Goal: Task Accomplishment & Management: Manage account settings

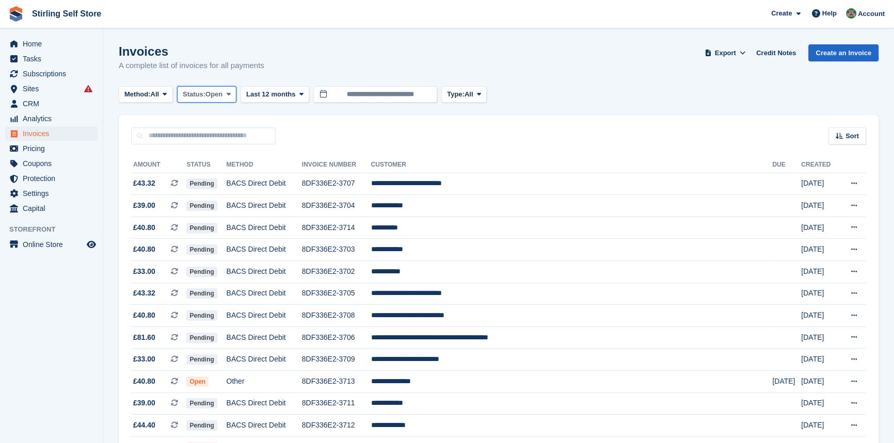
click at [228, 95] on span at bounding box center [228, 94] width 8 height 8
click at [221, 174] on link "Open" at bounding box center [227, 174] width 90 height 19
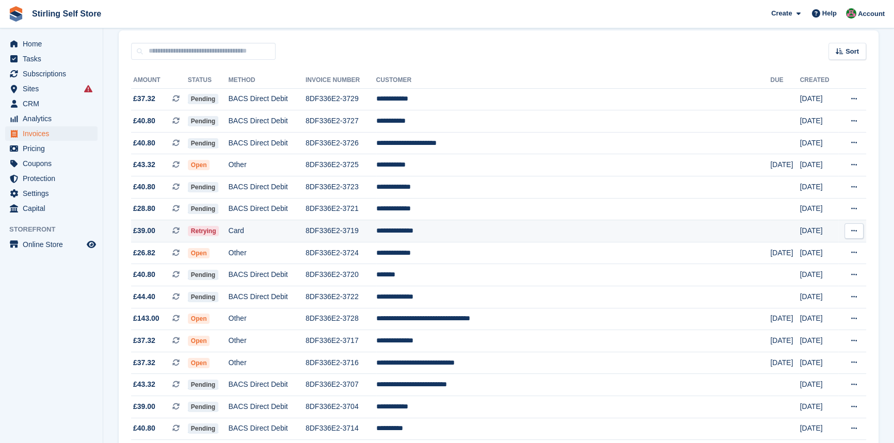
scroll to position [93, 0]
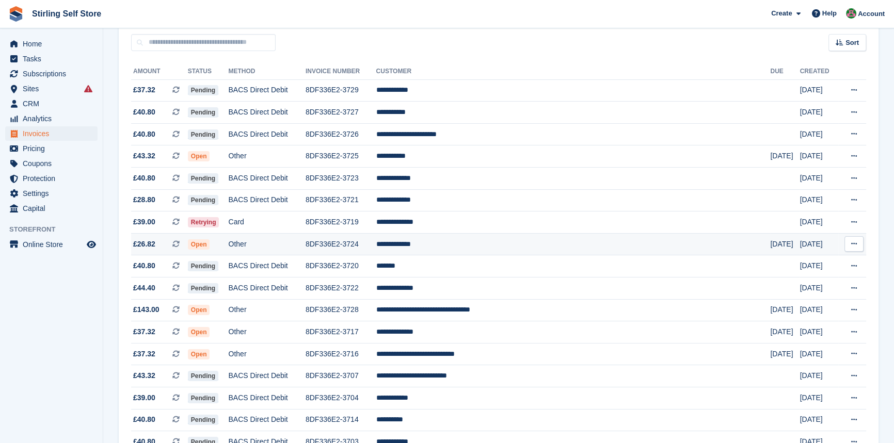
click at [471, 248] on td "**********" at bounding box center [573, 244] width 394 height 22
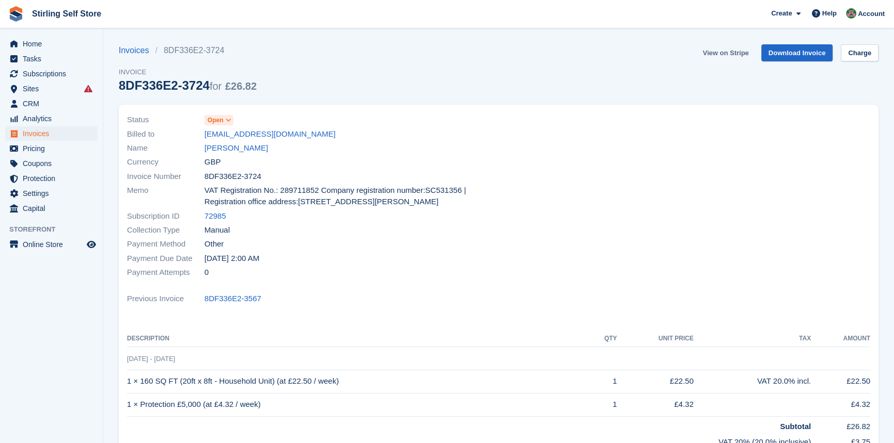
click at [728, 53] on link "View on Stripe" at bounding box center [725, 52] width 54 height 17
click at [58, 134] on span "Invoices" at bounding box center [54, 133] width 62 height 14
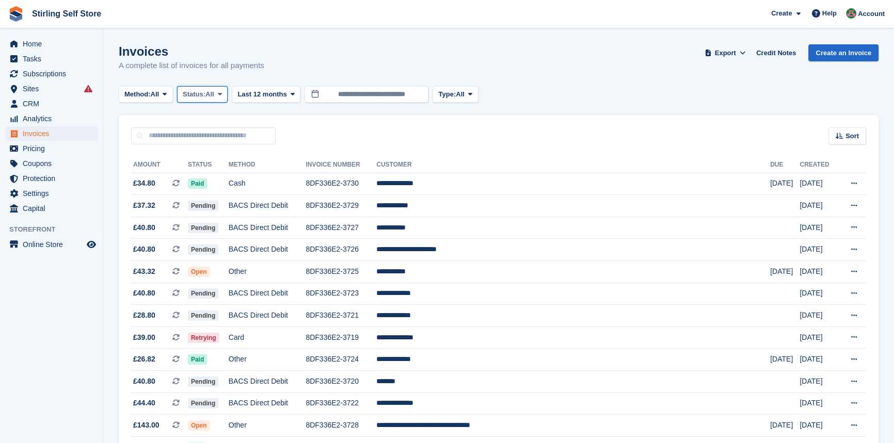
click at [220, 94] on span at bounding box center [220, 94] width 8 height 8
click at [218, 172] on link "Open" at bounding box center [227, 174] width 90 height 19
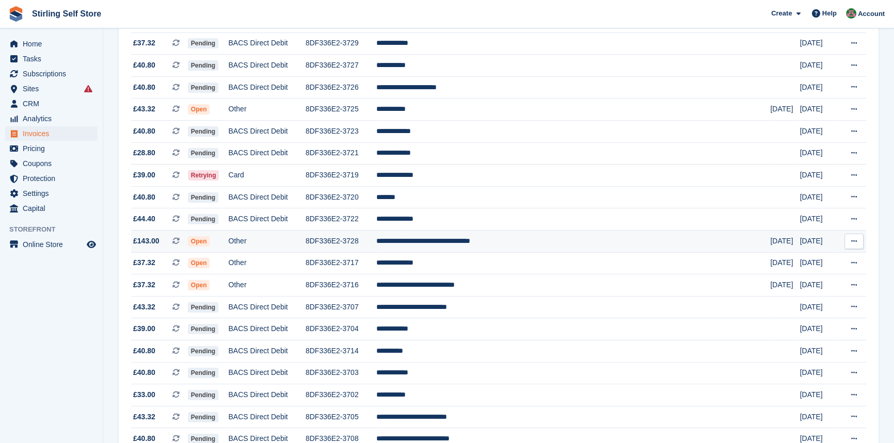
scroll to position [187, 0]
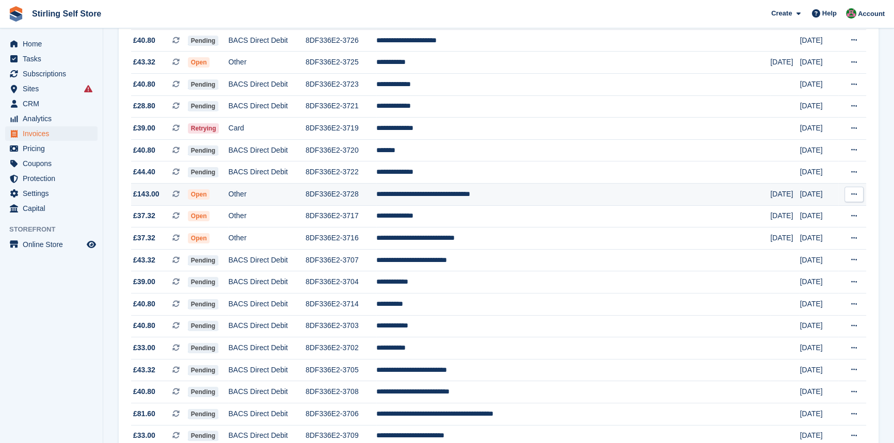
click at [476, 196] on td "**********" at bounding box center [573, 195] width 394 height 22
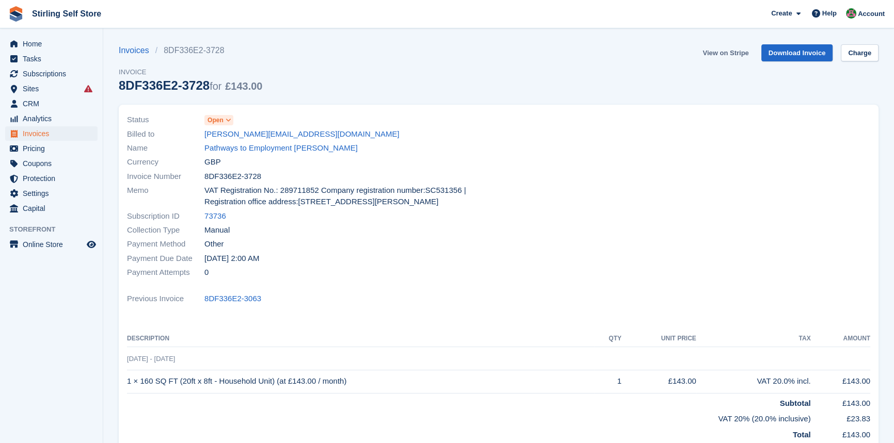
click at [722, 54] on link "View on Stripe" at bounding box center [725, 52] width 54 height 17
click at [57, 134] on span "Invoices" at bounding box center [54, 133] width 62 height 14
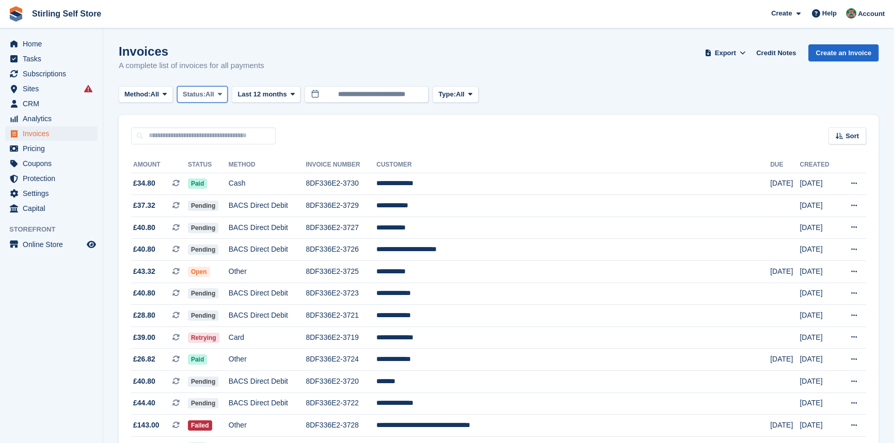
click at [221, 93] on icon at bounding box center [220, 94] width 4 height 7
click at [206, 177] on link "Open" at bounding box center [227, 174] width 90 height 19
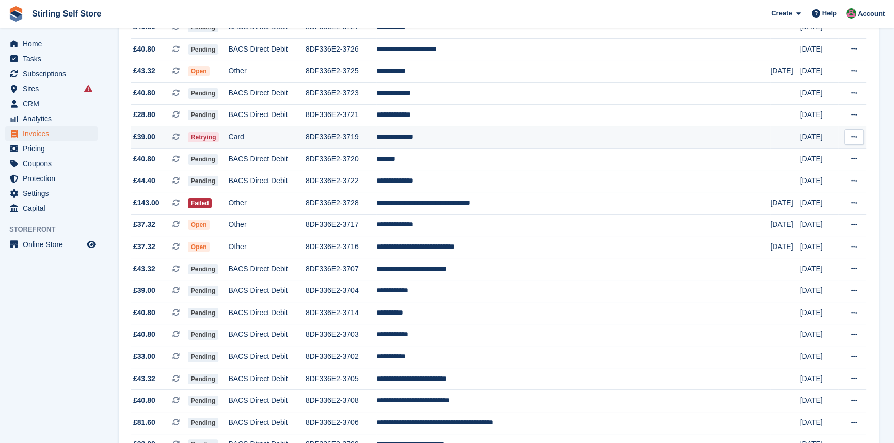
scroll to position [187, 0]
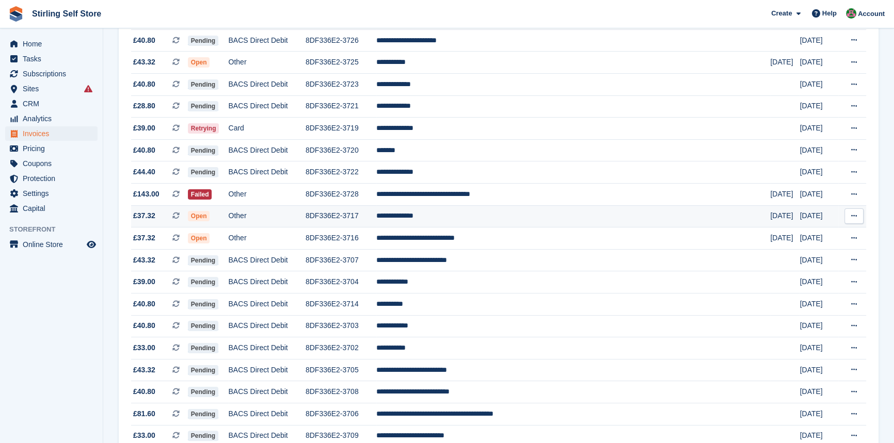
click at [469, 221] on td "**********" at bounding box center [573, 216] width 394 height 22
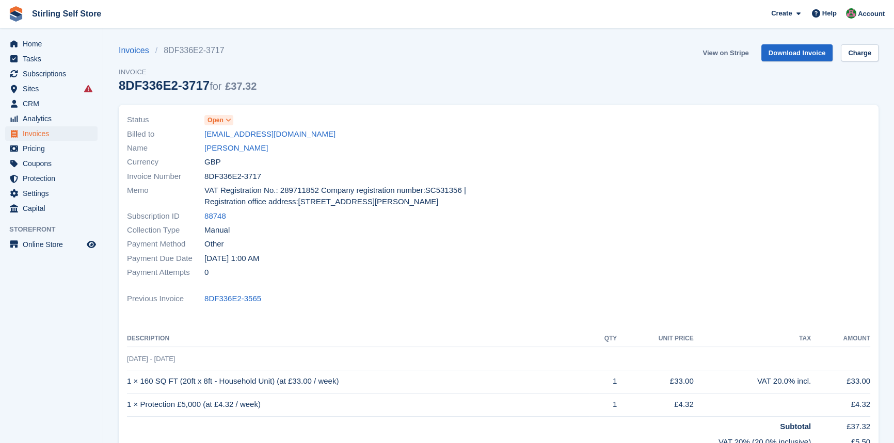
click at [712, 52] on link "View on Stripe" at bounding box center [725, 52] width 54 height 17
click at [54, 135] on span "Invoices" at bounding box center [54, 133] width 62 height 14
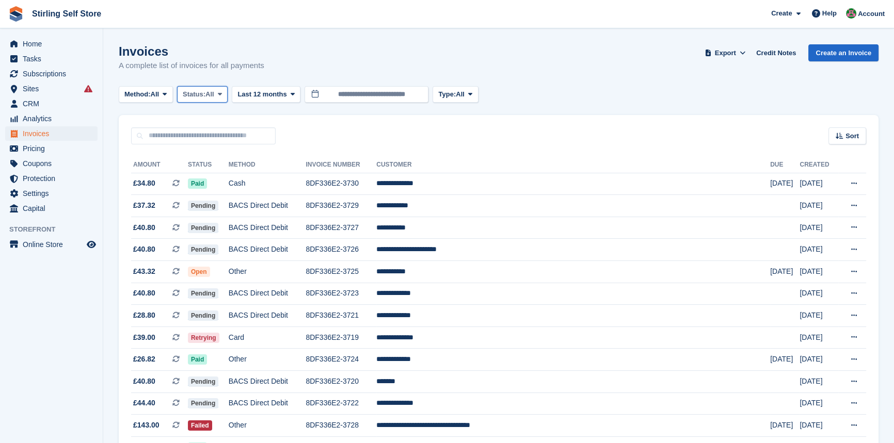
click at [222, 94] on icon at bounding box center [220, 94] width 4 height 7
click at [216, 175] on link "Open" at bounding box center [227, 174] width 90 height 19
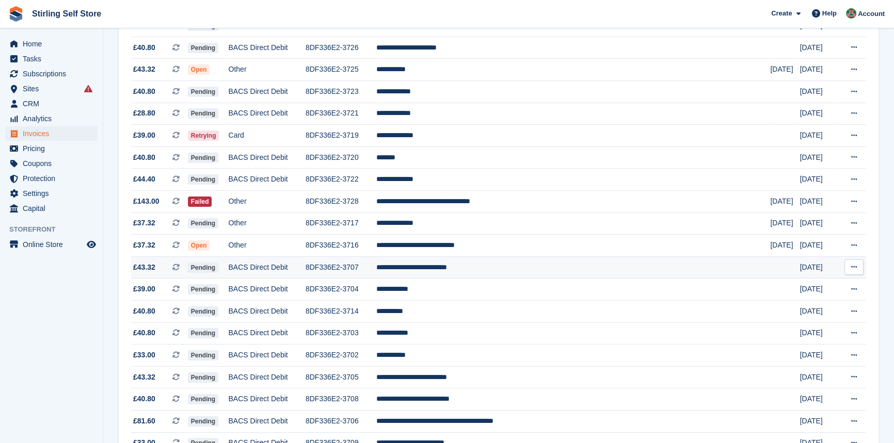
scroll to position [187, 0]
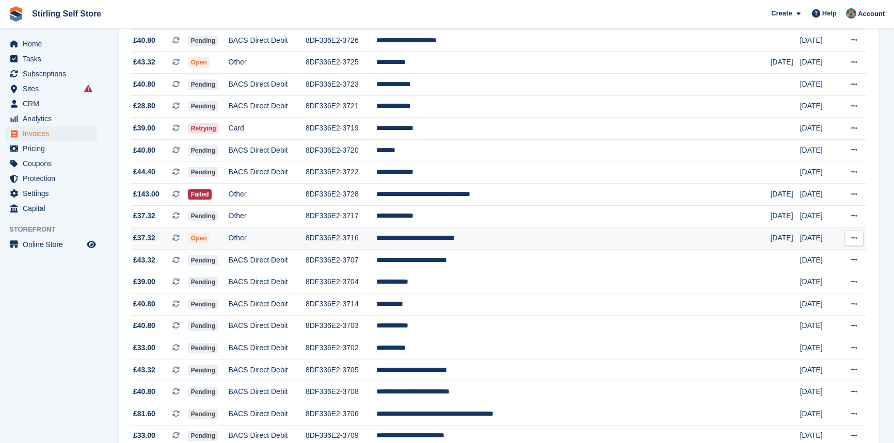
click at [477, 244] on td "**********" at bounding box center [573, 239] width 394 height 22
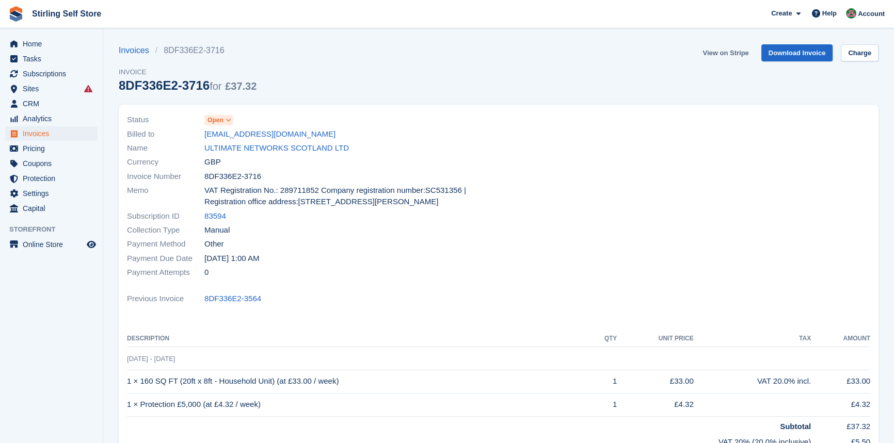
click at [718, 54] on link "View on Stripe" at bounding box center [725, 52] width 54 height 17
click at [56, 136] on span "Invoices" at bounding box center [54, 133] width 62 height 14
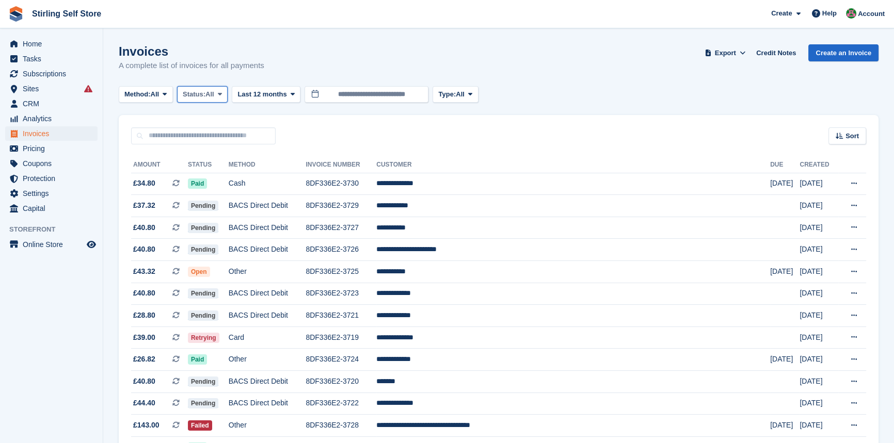
click at [222, 96] on icon at bounding box center [220, 94] width 4 height 7
click at [223, 178] on link "Open" at bounding box center [227, 174] width 90 height 19
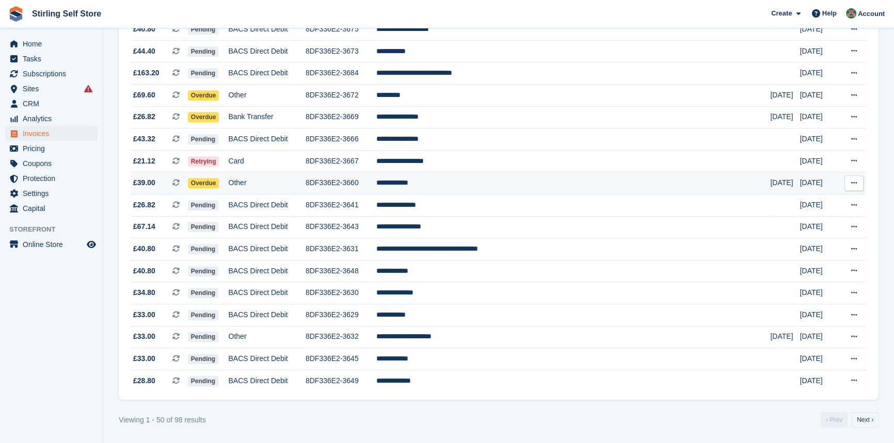
scroll to position [896, 0]
click at [869, 420] on link "Next ›" at bounding box center [864, 419] width 27 height 15
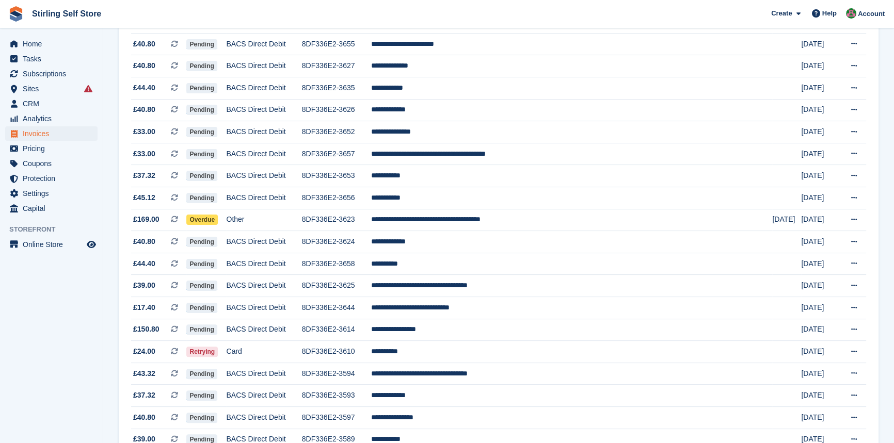
scroll to position [288, 0]
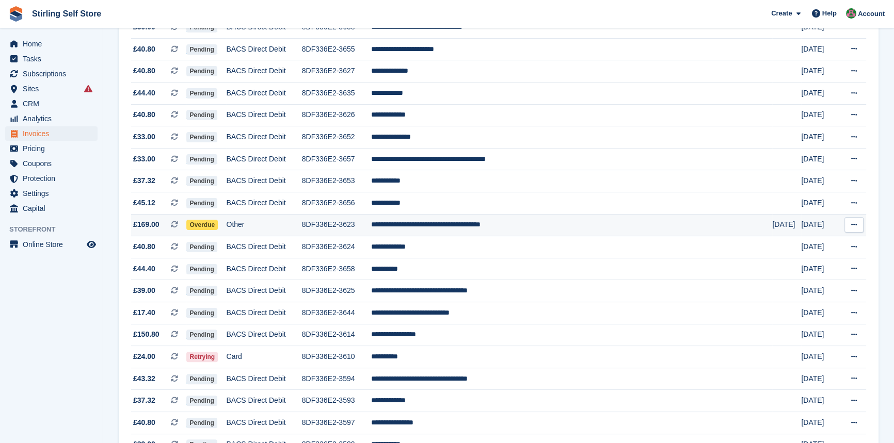
click at [493, 230] on td "**********" at bounding box center [570, 225] width 401 height 22
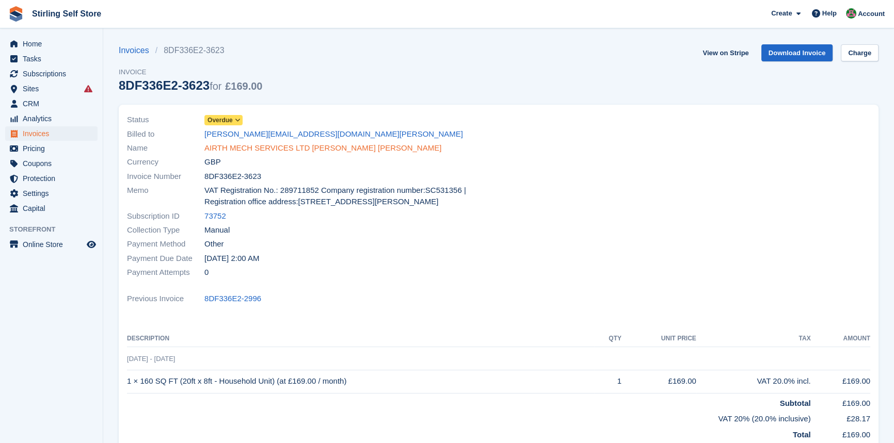
click at [276, 150] on link "AIRTH MECH SERVICES LTD [PERSON_NAME] [PERSON_NAME]" at bounding box center [322, 148] width 237 height 12
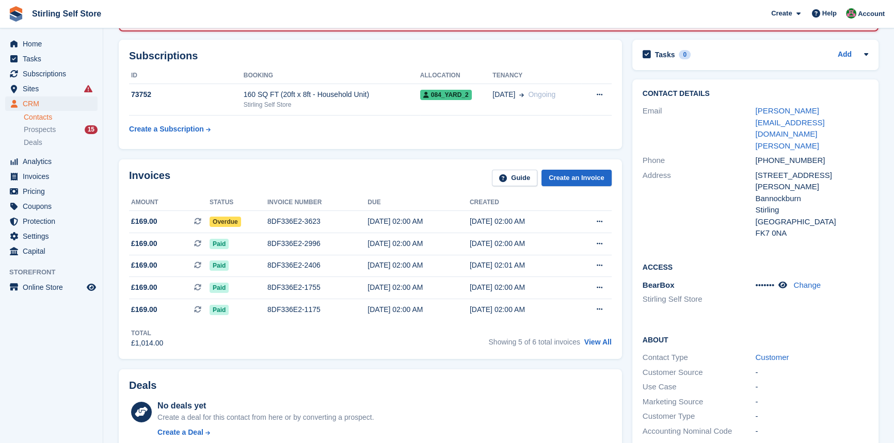
scroll to position [140, 0]
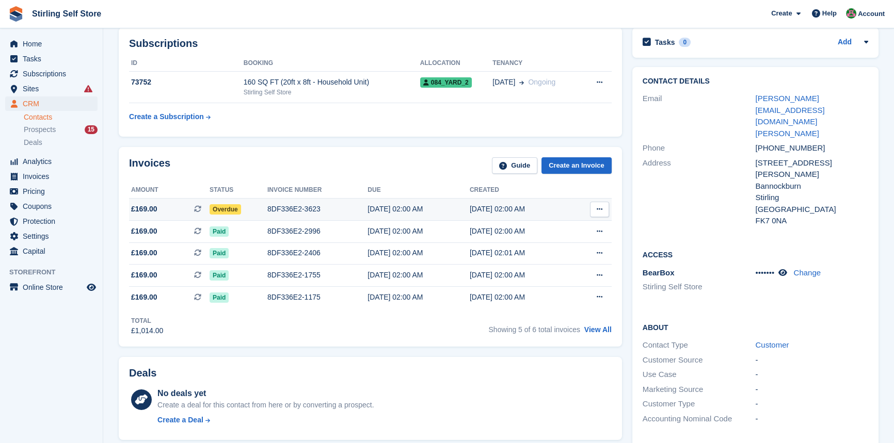
click at [381, 211] on div "[DATE] 02:00 AM" at bounding box center [418, 209] width 102 height 11
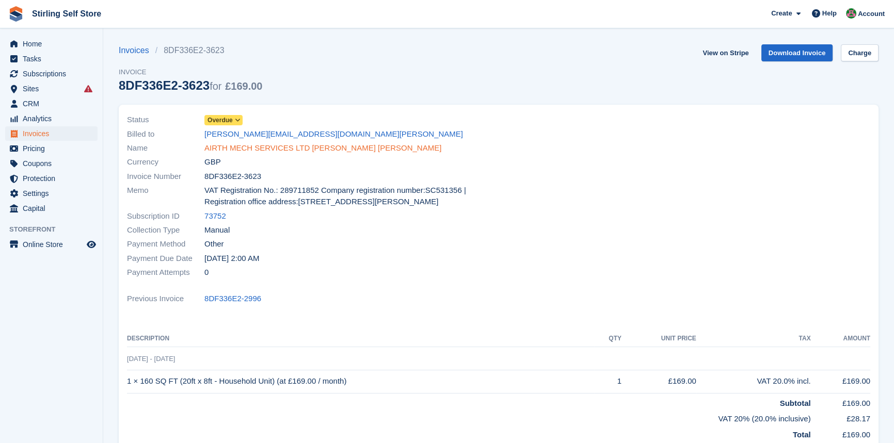
click at [259, 150] on link "AIRTH MECH SERVICES LTD [PERSON_NAME] [PERSON_NAME]" at bounding box center [322, 148] width 237 height 12
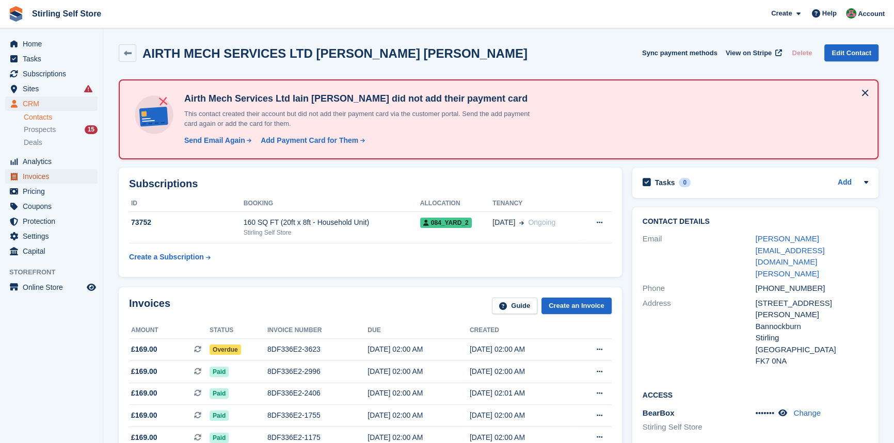
click at [49, 176] on span "Invoices" at bounding box center [54, 176] width 62 height 14
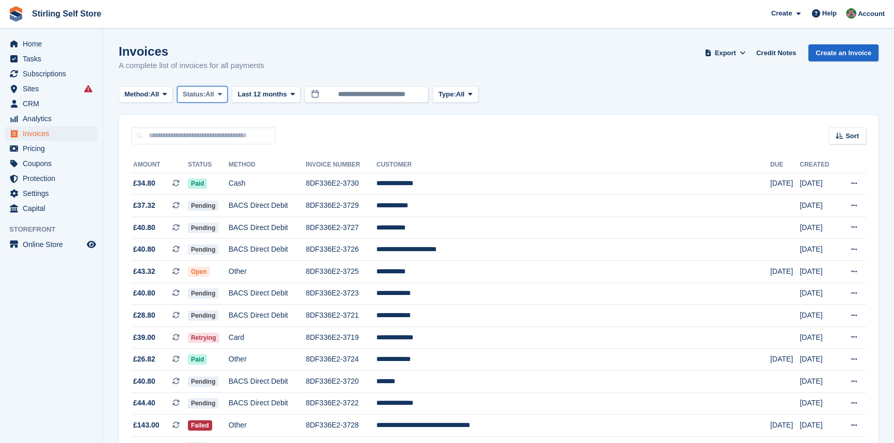
click at [221, 93] on icon at bounding box center [220, 94] width 4 height 7
click at [221, 175] on link "Open" at bounding box center [227, 174] width 90 height 19
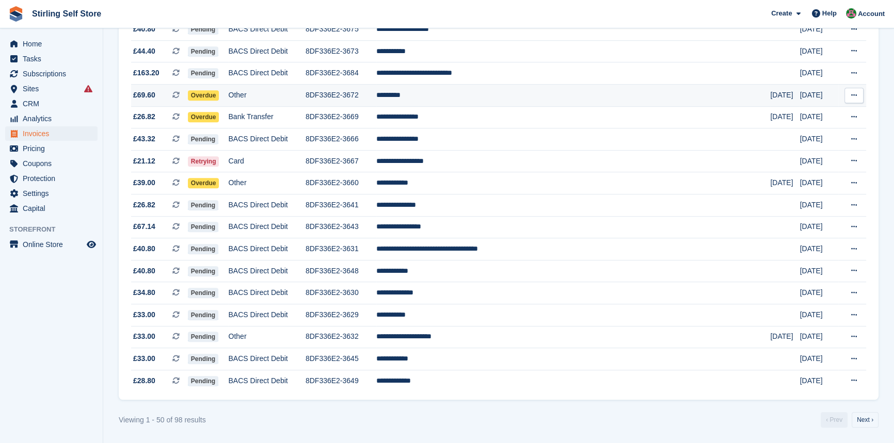
scroll to position [896, 0]
click at [869, 416] on link "Next ›" at bounding box center [864, 419] width 27 height 15
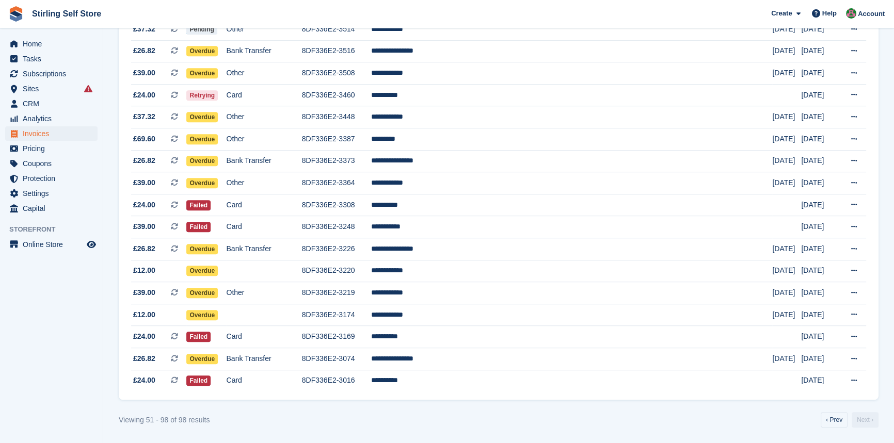
scroll to position [851, 0]
click at [465, 112] on td "**********" at bounding box center [570, 117] width 401 height 22
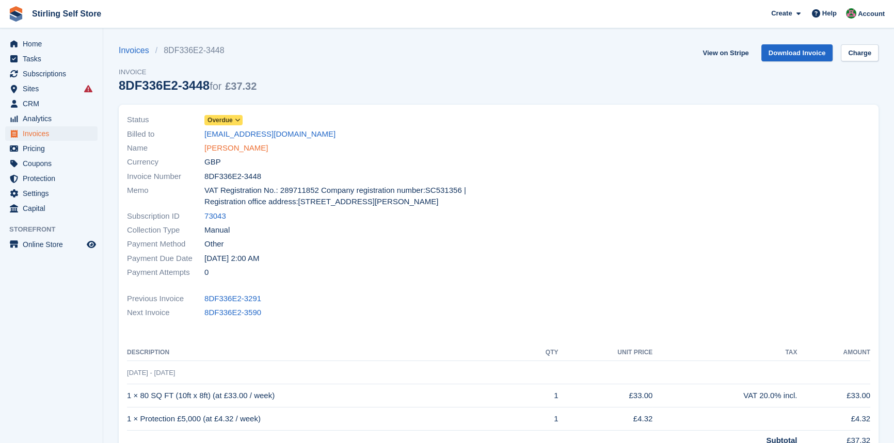
click at [230, 150] on link "[PERSON_NAME]" at bounding box center [235, 148] width 63 height 12
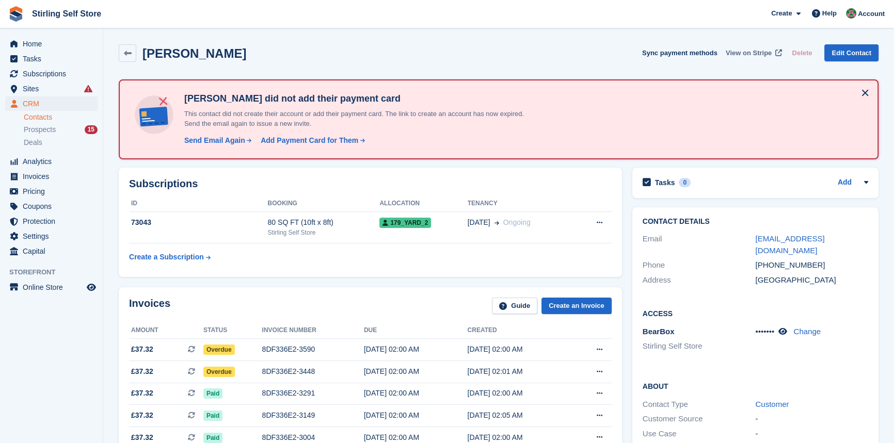
click at [750, 51] on span "View on Stripe" at bounding box center [749, 53] width 46 height 10
click at [62, 74] on span "Subscriptions" at bounding box center [54, 74] width 62 height 14
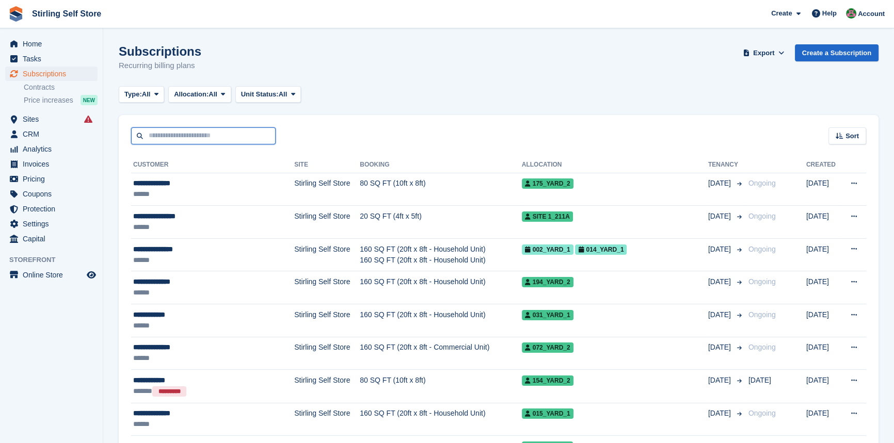
click at [165, 135] on input "text" at bounding box center [203, 135] width 144 height 17
type input "*****"
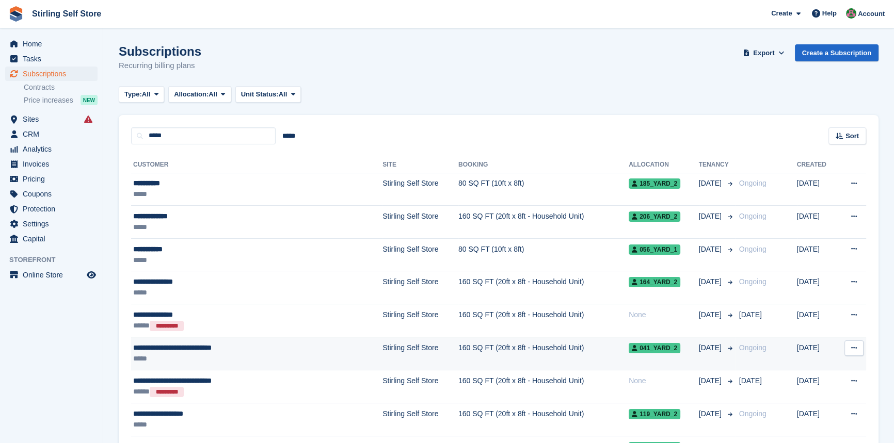
click at [382, 346] on td "Stirling Self Store" at bounding box center [420, 353] width 76 height 33
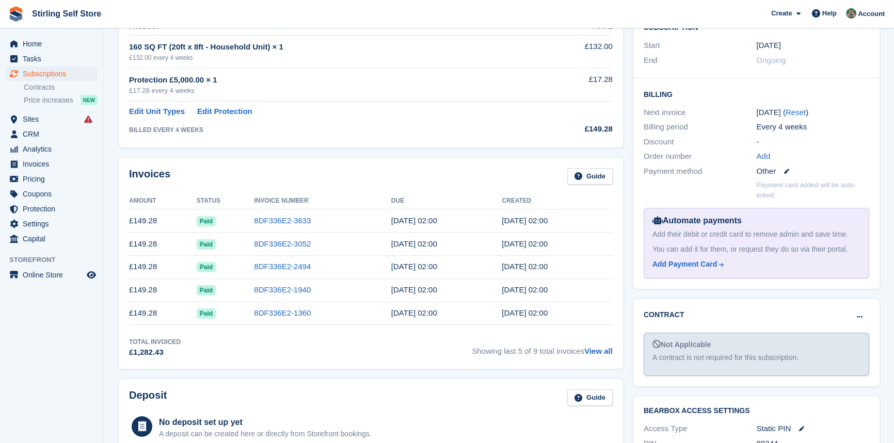
scroll to position [234, 0]
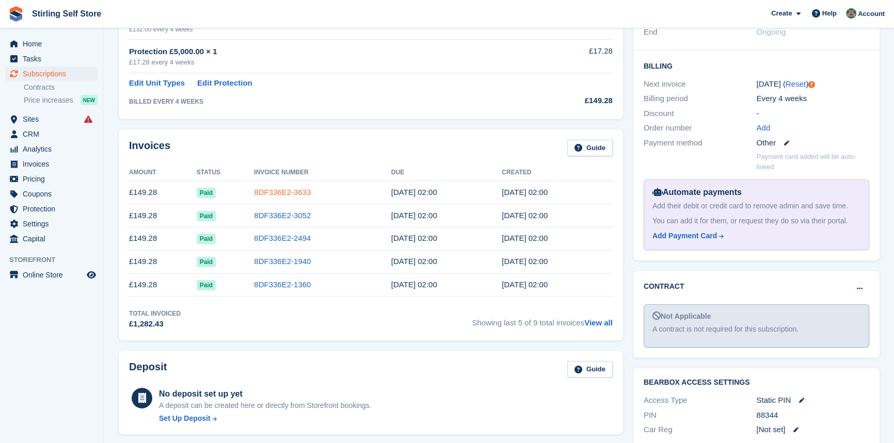
click at [280, 188] on link "8DF336E2-3633" at bounding box center [282, 192] width 57 height 9
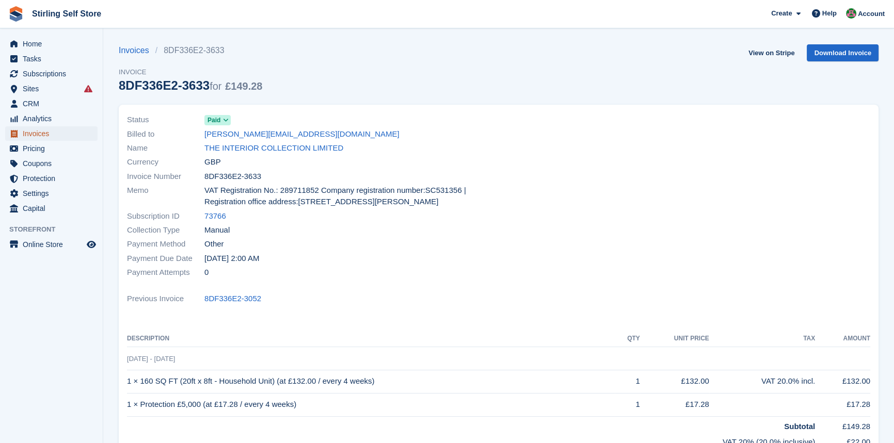
click at [62, 132] on span "Invoices" at bounding box center [54, 133] width 62 height 14
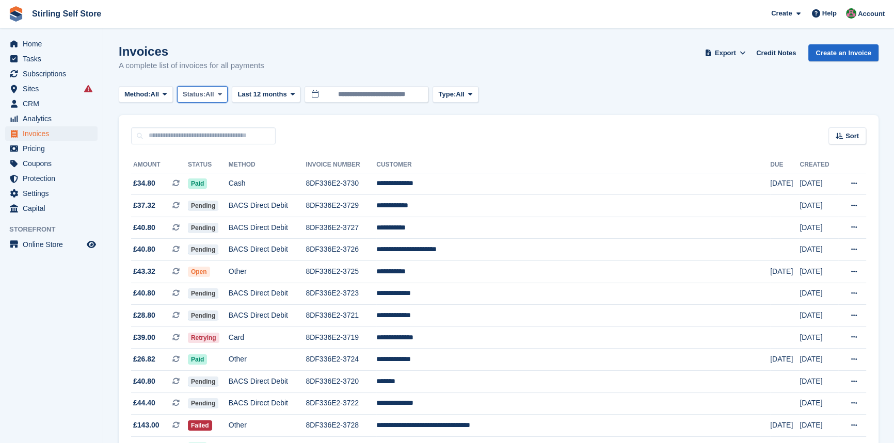
click at [224, 91] on span at bounding box center [220, 94] width 8 height 8
click at [214, 175] on link "Open" at bounding box center [227, 174] width 90 height 19
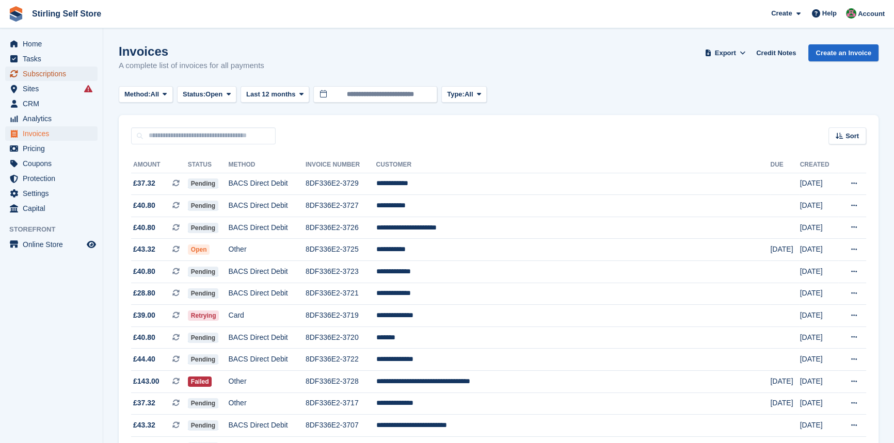
click at [62, 74] on span "Subscriptions" at bounding box center [54, 74] width 62 height 14
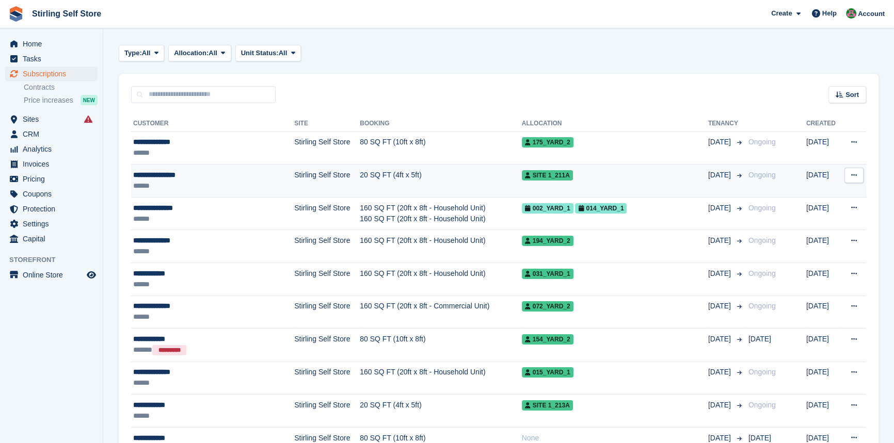
scroll to position [93, 0]
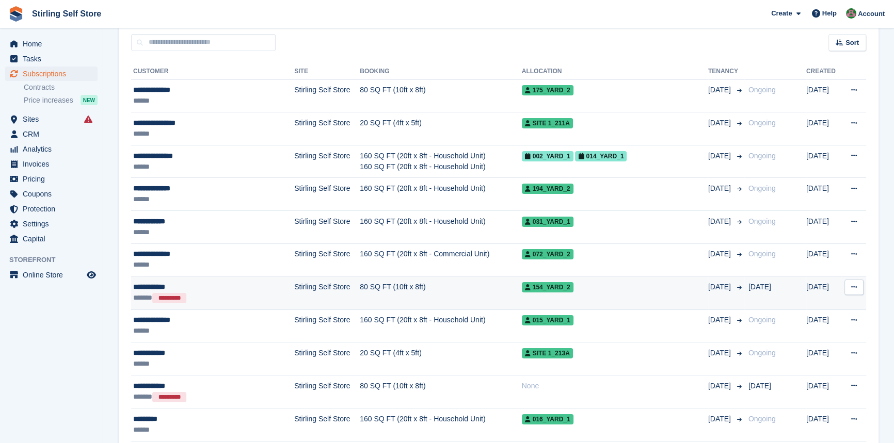
click at [360, 288] on td "80 SQ FT (10ft x 8ft)" at bounding box center [441, 293] width 162 height 33
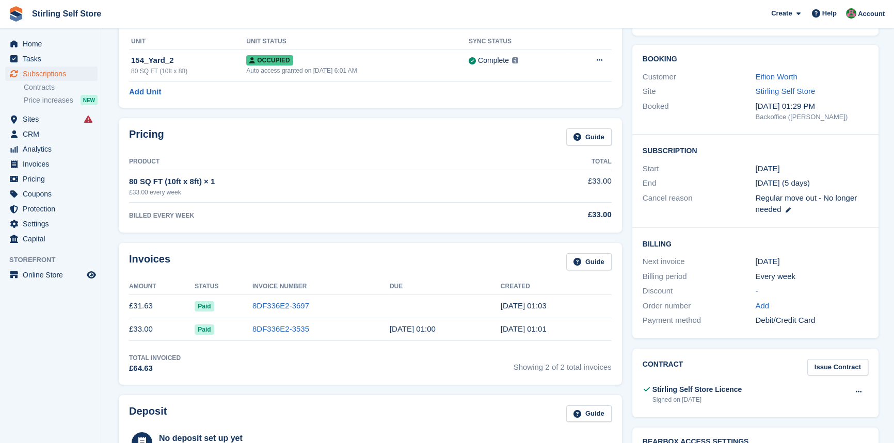
scroll to position [93, 0]
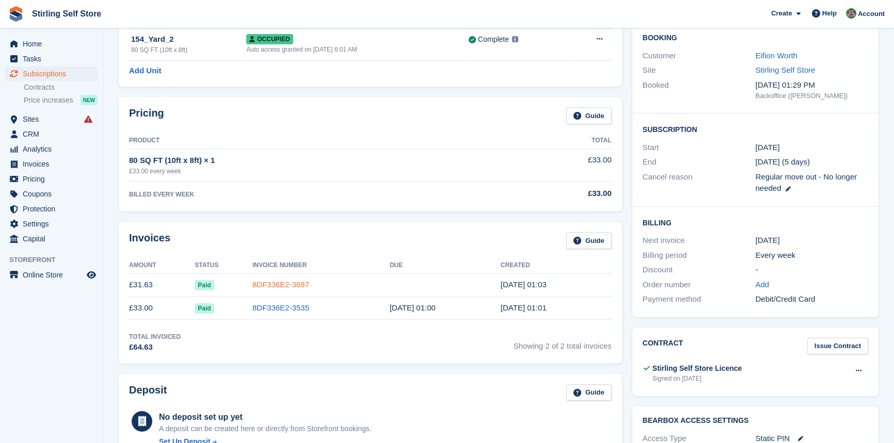
click at [281, 287] on link "8DF336E2-3697" at bounding box center [280, 284] width 57 height 9
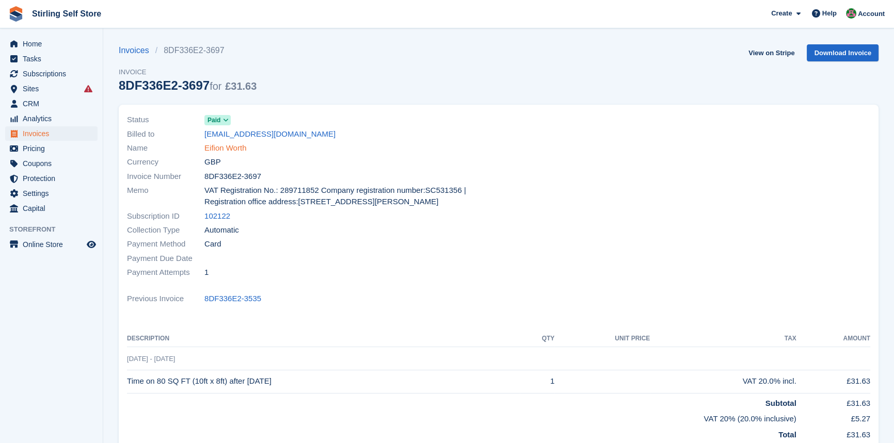
click at [234, 151] on link "Eifion Worth" at bounding box center [225, 148] width 42 height 12
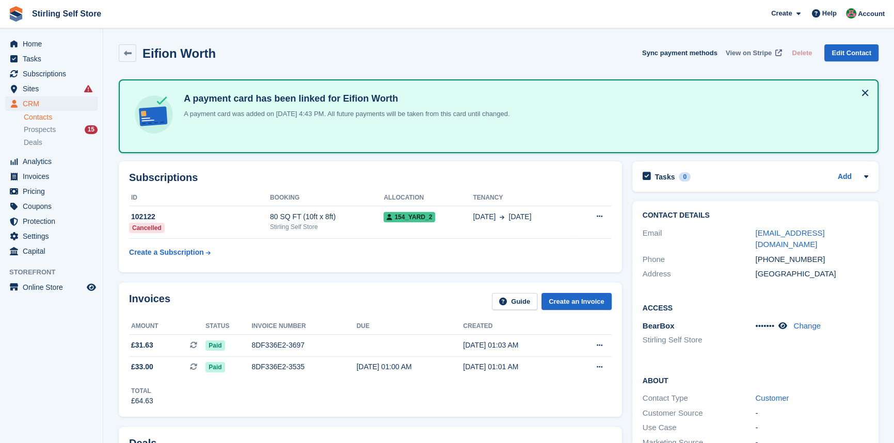
click at [753, 53] on span "View on Stripe" at bounding box center [749, 53] width 46 height 10
click at [176, 252] on div "Create a Subscription" at bounding box center [166, 252] width 75 height 11
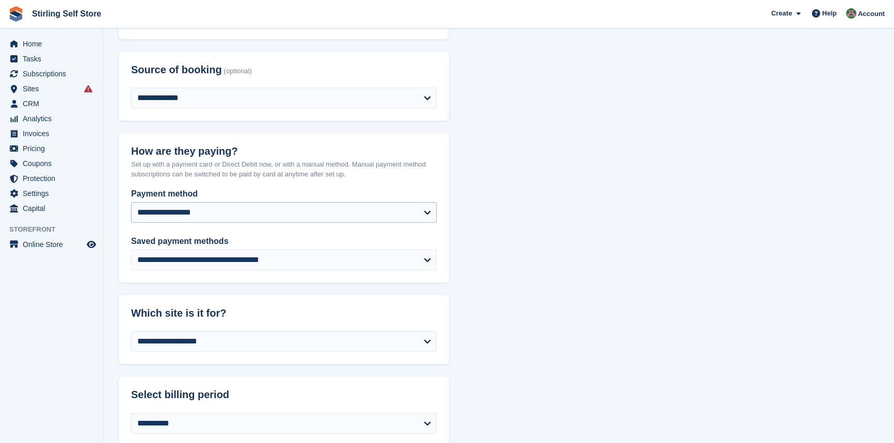
scroll to position [140, 0]
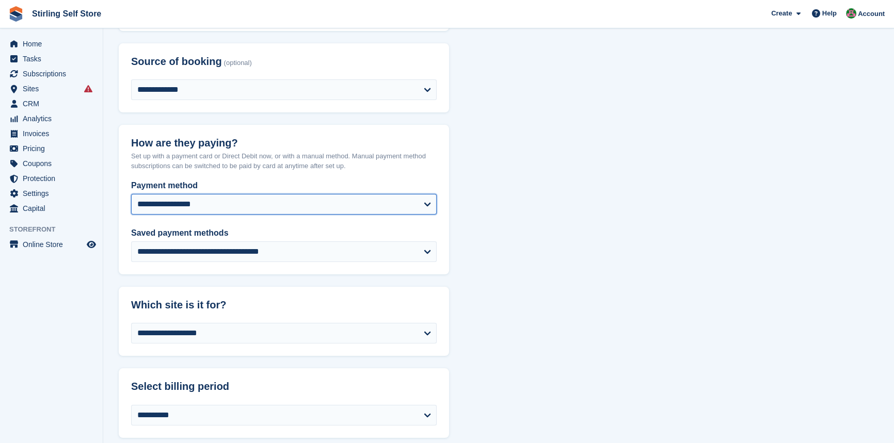
click at [294, 204] on select "**********" at bounding box center [283, 204] width 305 height 21
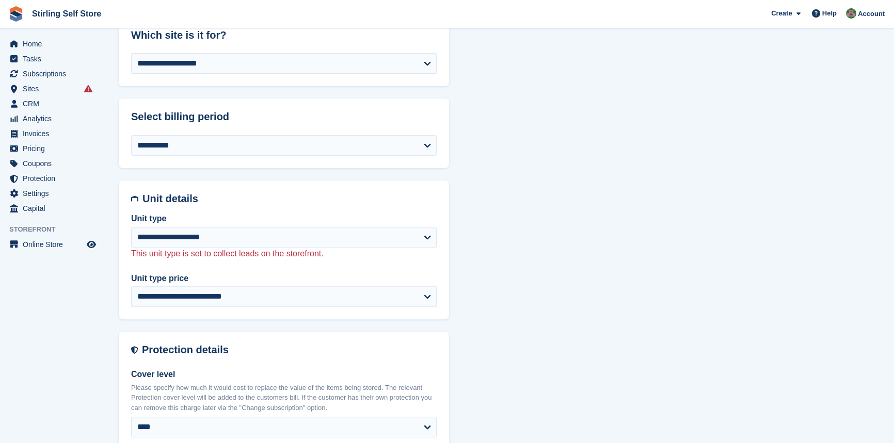
scroll to position [422, 0]
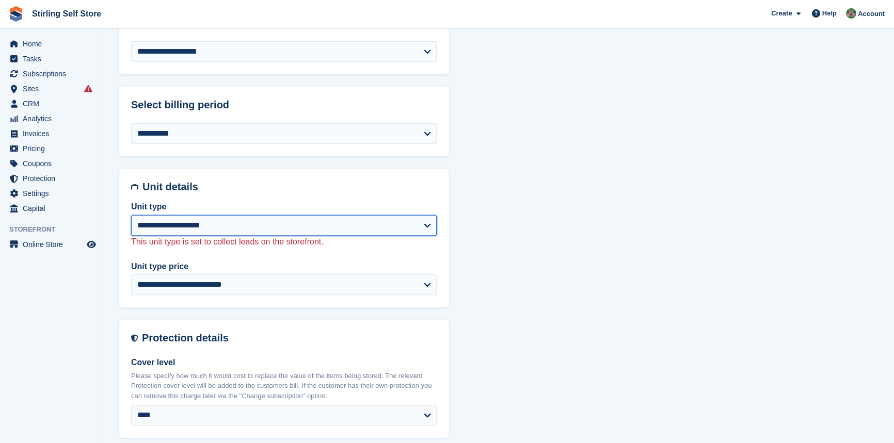
click at [307, 228] on select "**********" at bounding box center [283, 225] width 305 height 21
select select "****"
click at [131, 215] on select "**********" at bounding box center [283, 225] width 305 height 21
select select "******"
select select "**********"
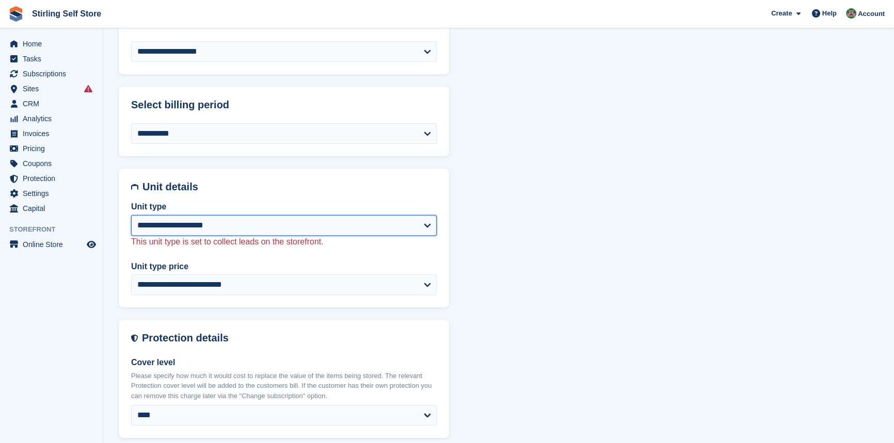
select select "******"
select select "****"
select select "*"
select select
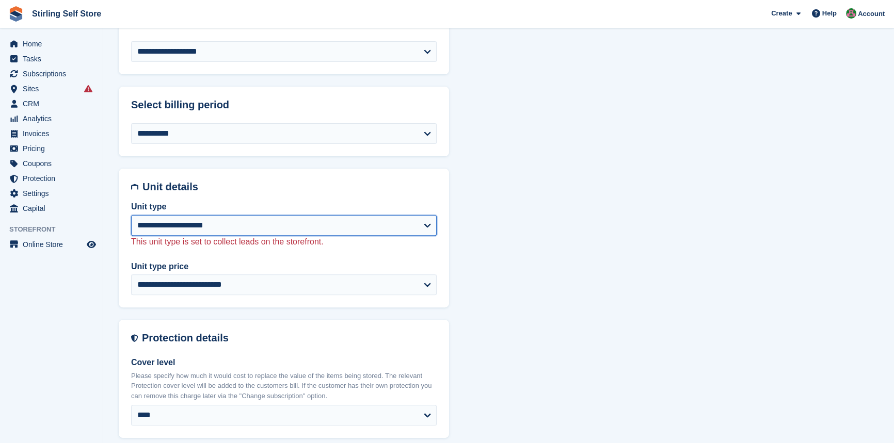
select select "***"
select select "*****"
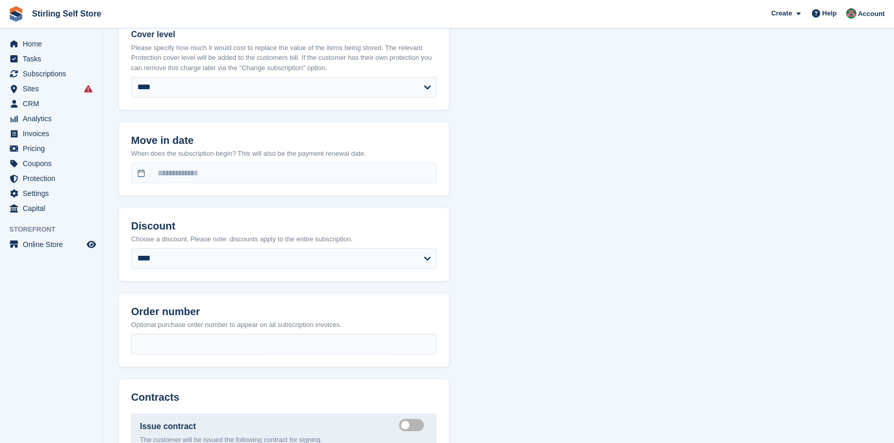
scroll to position [750, 0]
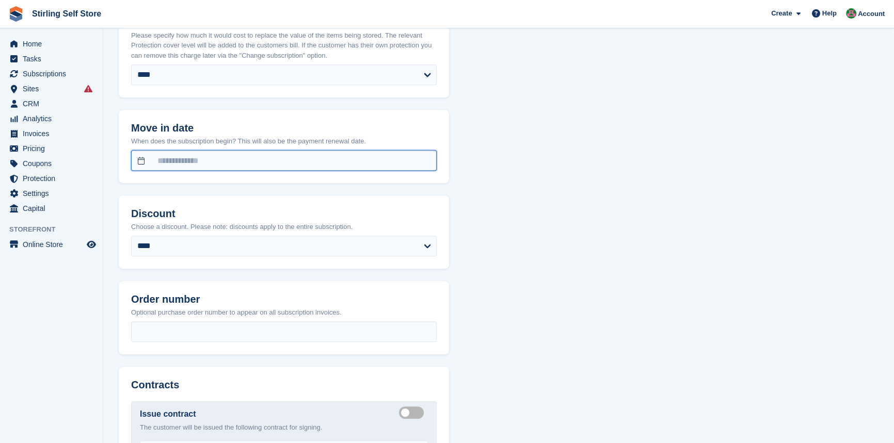
click at [140, 158] on input "text" at bounding box center [283, 160] width 305 height 21
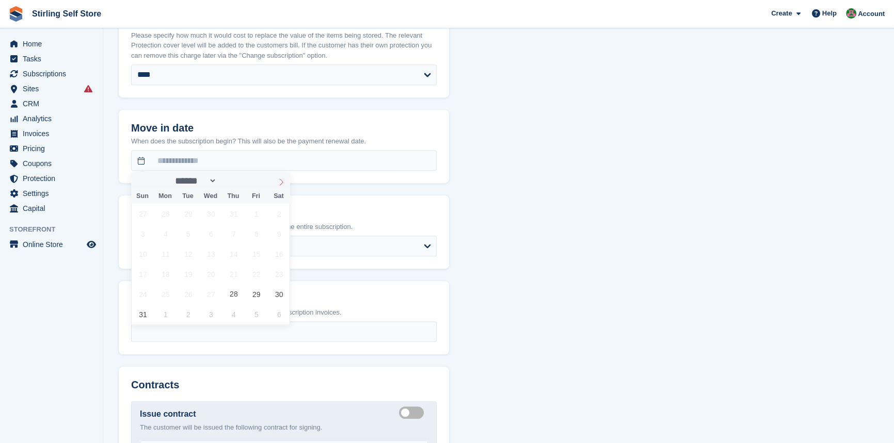
click at [281, 182] on icon at bounding box center [281, 182] width 7 height 7
select select "*"
click at [187, 212] on span "2" at bounding box center [188, 214] width 20 height 20
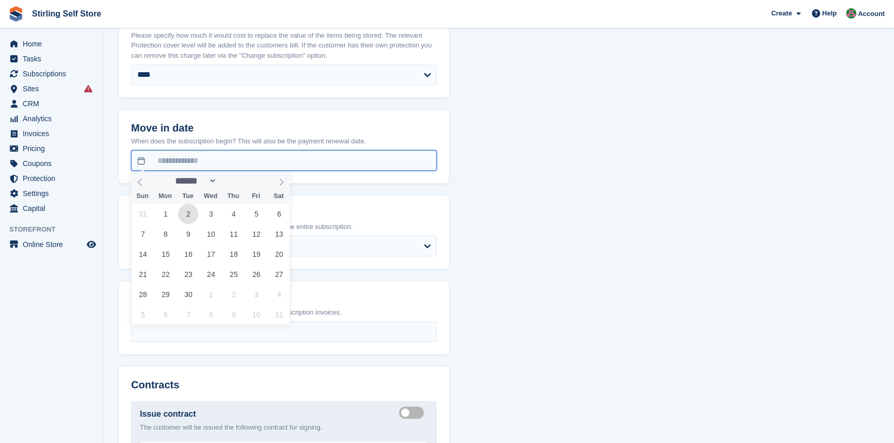
type input "**********"
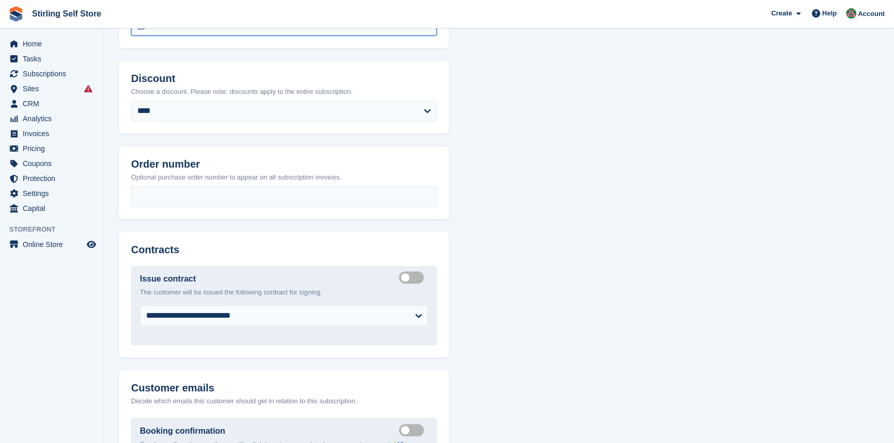
scroll to position [891, 0]
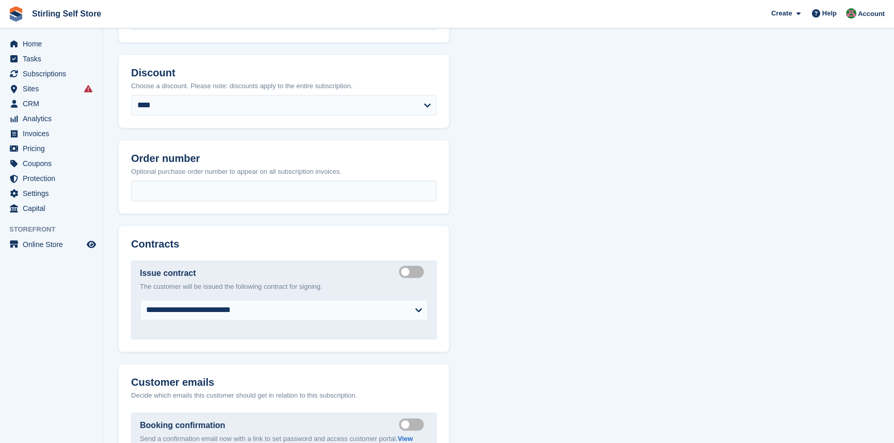
click at [400, 271] on label "Create integrated contract" at bounding box center [413, 272] width 29 height 2
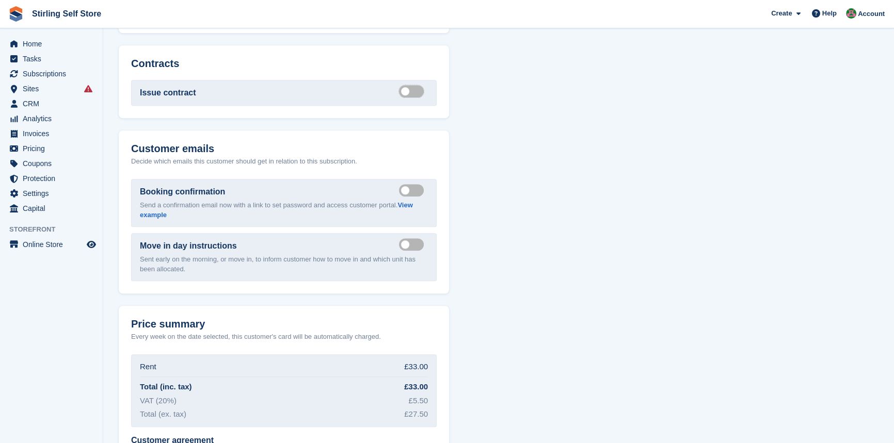
scroll to position [1078, 0]
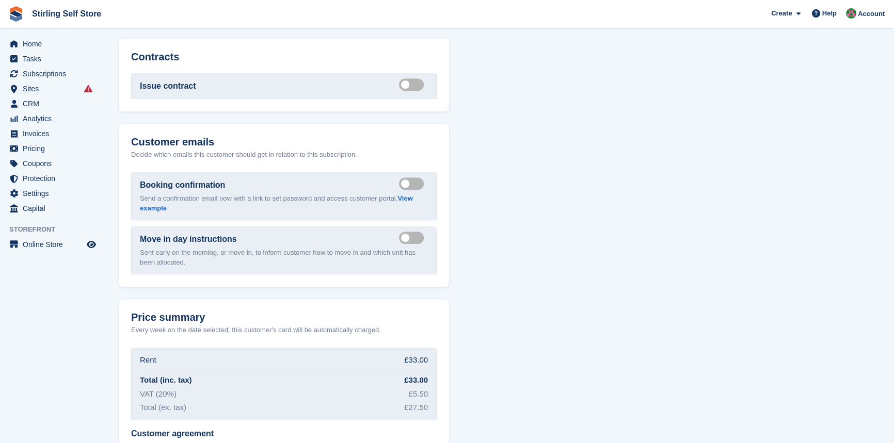
click at [403, 183] on label "Send booking confirmation email" at bounding box center [413, 184] width 29 height 2
click at [402, 237] on label "Send move in day email" at bounding box center [413, 238] width 29 height 2
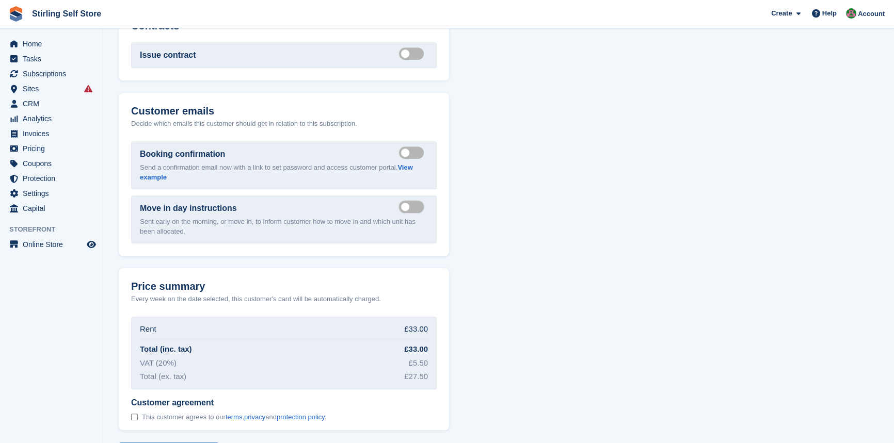
scroll to position [1149, 0]
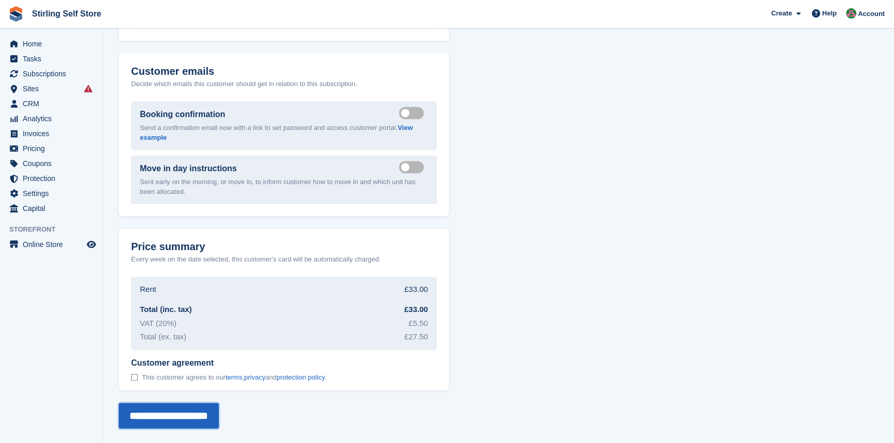
click at [178, 413] on input "**********" at bounding box center [169, 416] width 100 height 26
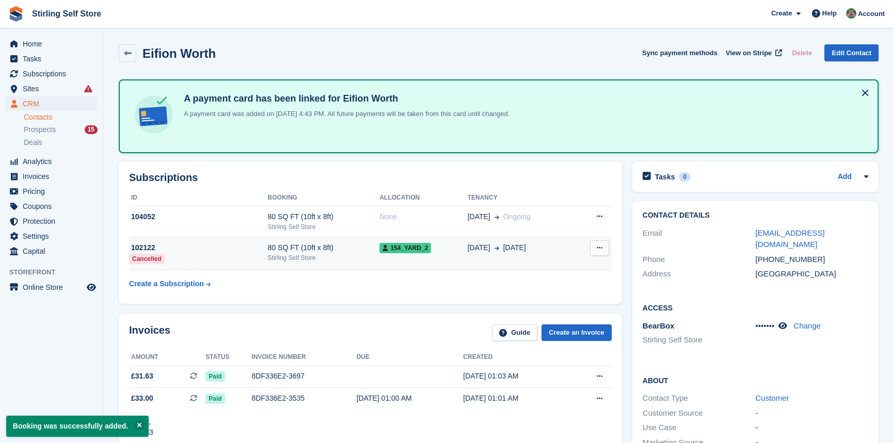
click at [520, 249] on div "[DATE] [DATE]" at bounding box center [521, 248] width 107 height 11
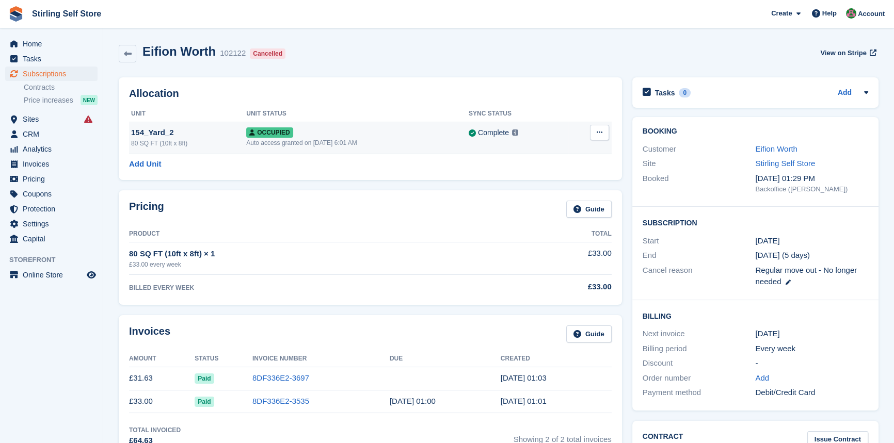
click at [600, 133] on icon at bounding box center [600, 132] width 6 height 7
click at [537, 175] on p "Deallocate" at bounding box center [559, 174] width 90 height 13
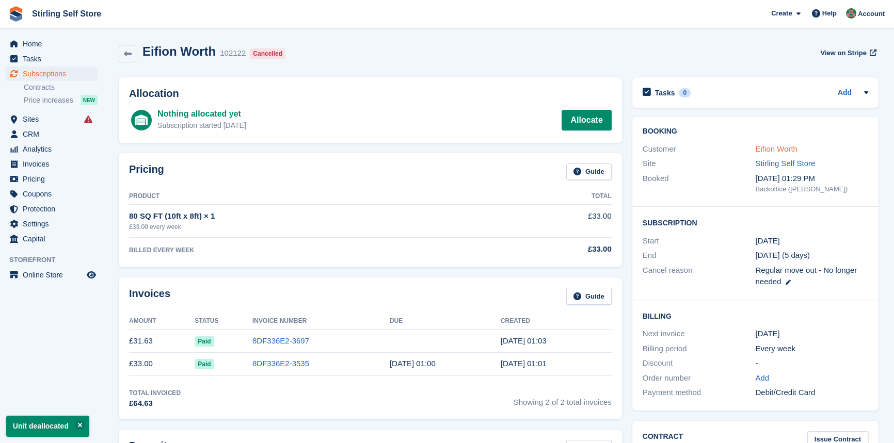
click at [760, 149] on link "Eifion Worth" at bounding box center [776, 148] width 42 height 9
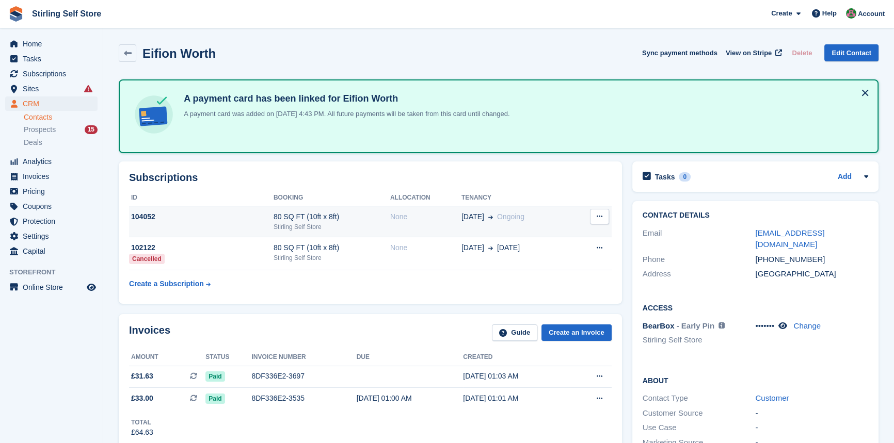
click at [437, 218] on div "None" at bounding box center [425, 217] width 71 height 11
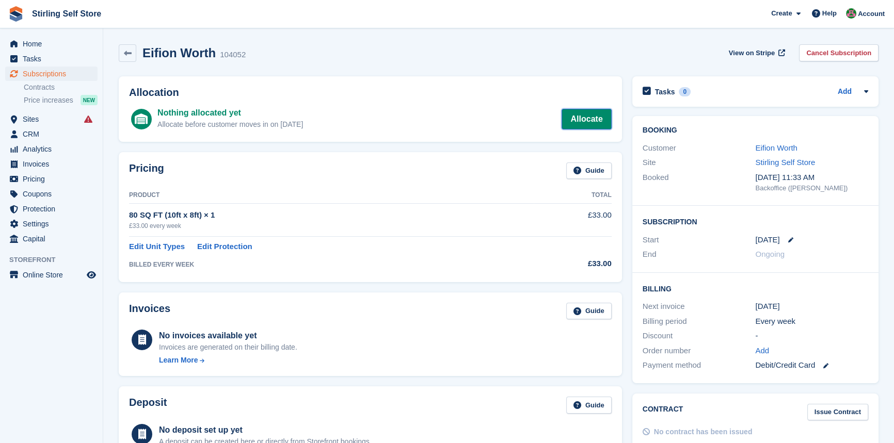
click at [578, 119] on link "Allocate" at bounding box center [586, 119] width 50 height 21
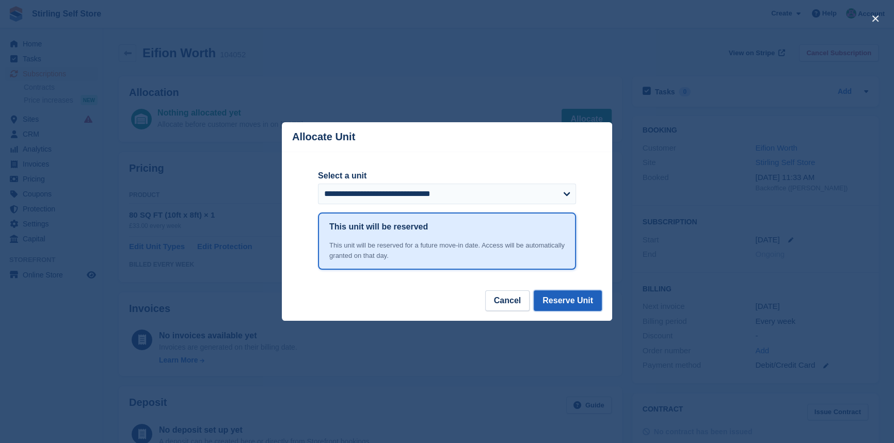
click at [570, 303] on button "Reserve Unit" at bounding box center [568, 301] width 68 height 21
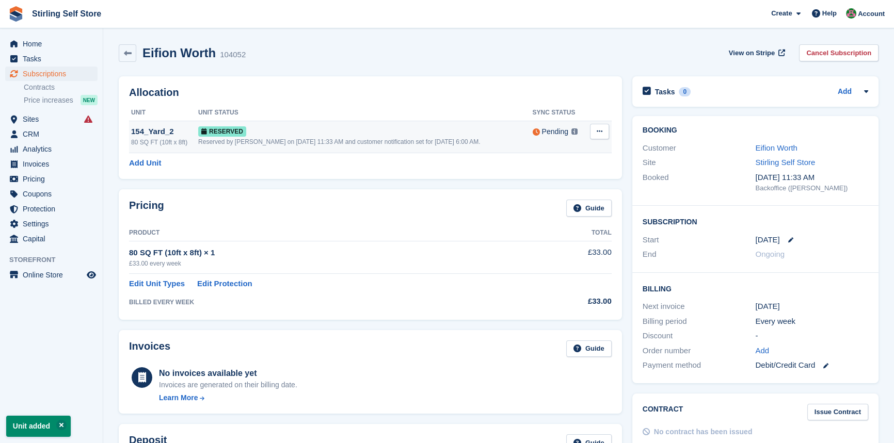
click at [599, 132] on icon at bounding box center [600, 131] width 6 height 7
click at [546, 152] on p "Grant Early Access" at bounding box center [559, 151] width 90 height 13
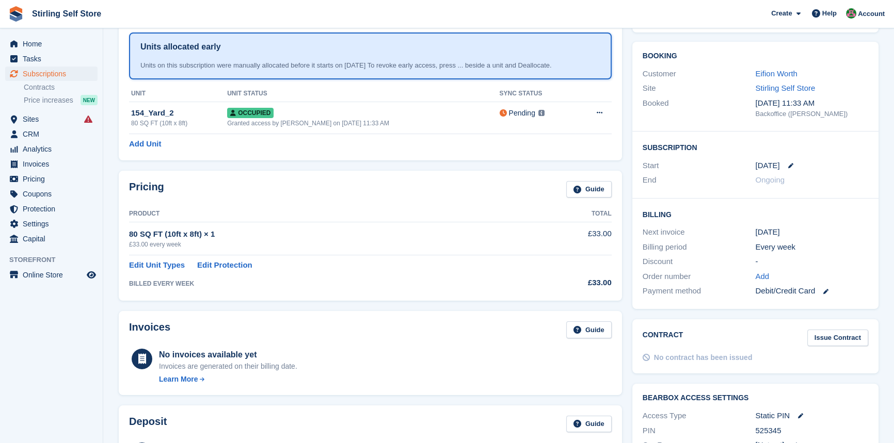
scroll to position [41, 0]
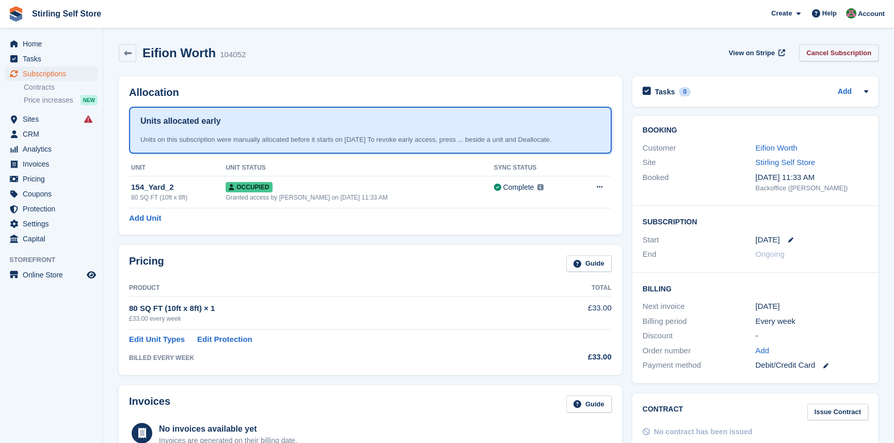
click at [842, 53] on link "Cancel Subscription" at bounding box center [838, 52] width 79 height 17
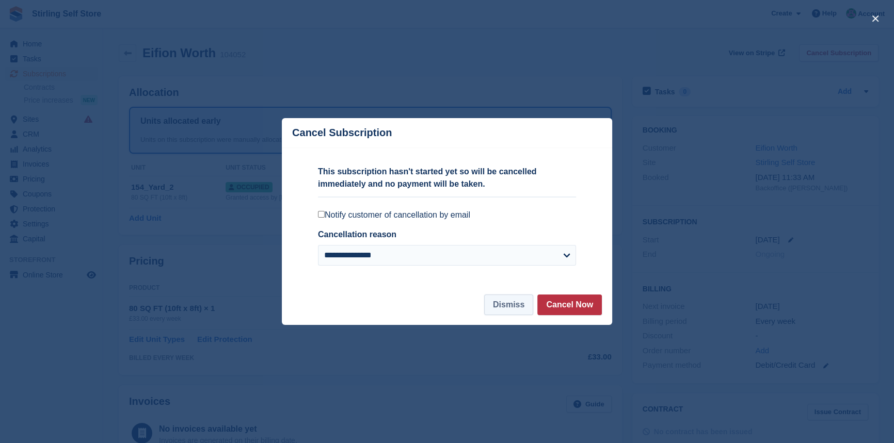
click at [512, 302] on button "Dismiss" at bounding box center [508, 305] width 49 height 21
